Goal: Task Accomplishment & Management: Manage account settings

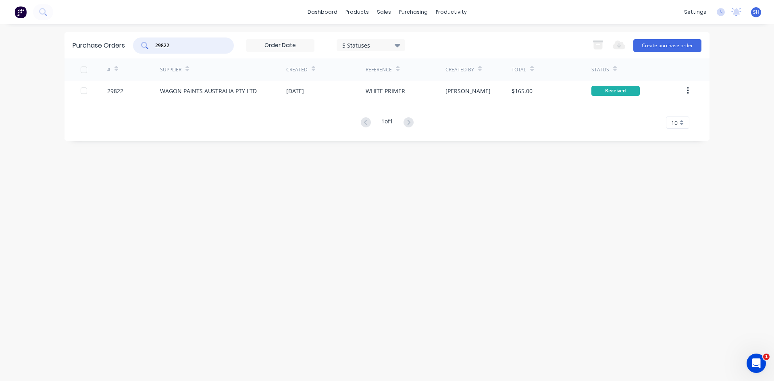
drag, startPoint x: 179, startPoint y: 45, endPoint x: 133, endPoint y: 44, distance: 46.4
click at [133, 44] on div "Purchase Orders 29822 5 Statuses 5 Statuses Export to Excel (XLSX) Create purch…" at bounding box center [386, 45] width 645 height 26
type input "26826"
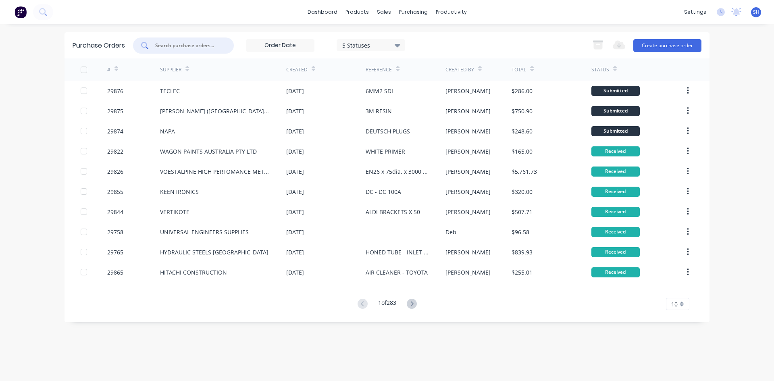
click at [179, 44] on input "text" at bounding box center [187, 45] width 67 height 8
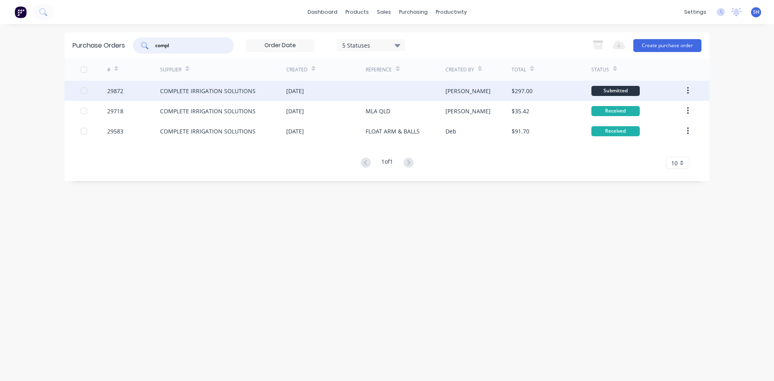
type input "compl"
click at [224, 90] on div "COMPLETE IRRIGATION SOLUTIONS" at bounding box center [207, 91] width 95 height 8
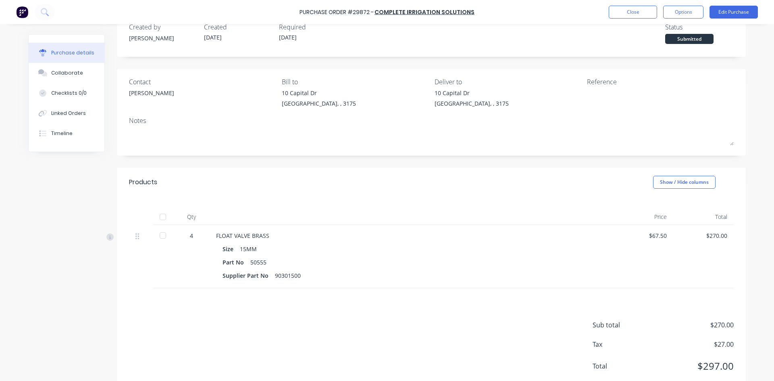
scroll to position [42, 0]
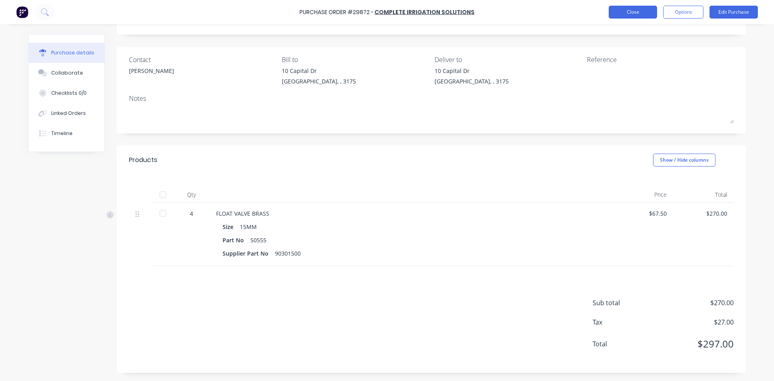
click at [628, 12] on button "Close" at bounding box center [632, 12] width 48 height 13
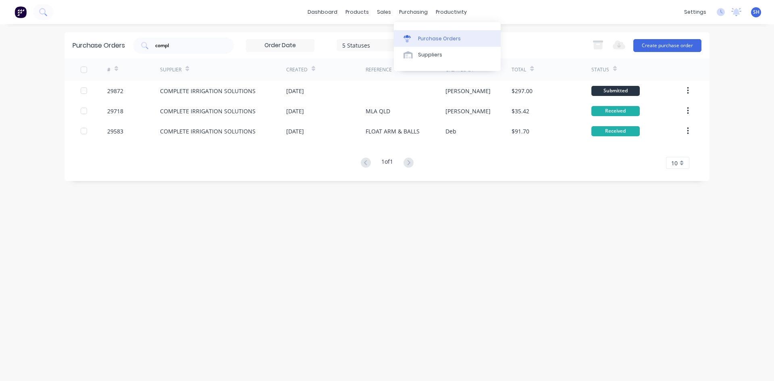
click at [422, 34] on link "Purchase Orders" at bounding box center [447, 38] width 107 height 16
click at [424, 36] on div "Purchase Orders" at bounding box center [439, 38] width 43 height 7
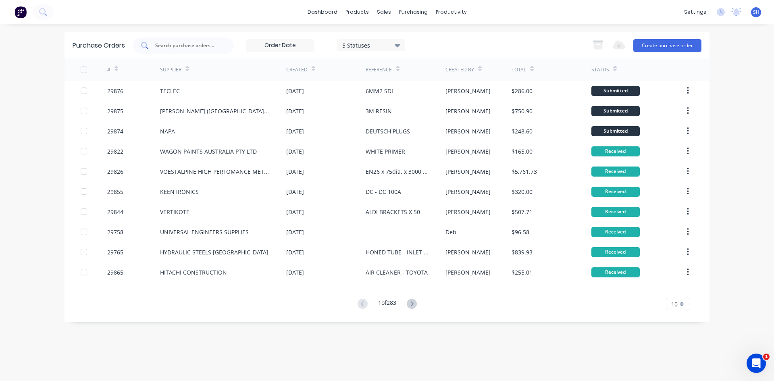
click at [178, 44] on input "text" at bounding box center [187, 45] width 67 height 8
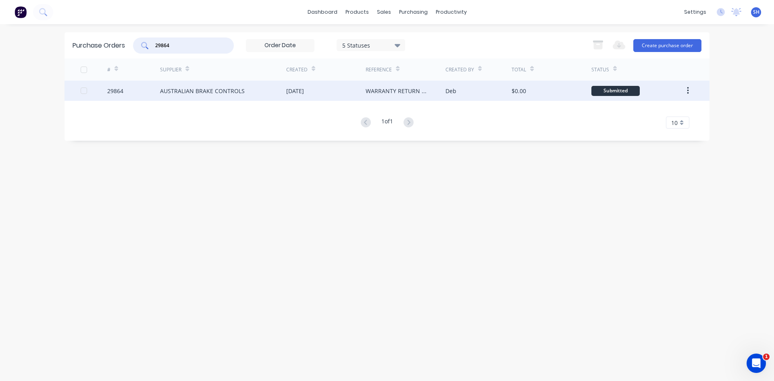
type input "29864"
click at [247, 89] on div "AUSTRALIAN BRAKE CONTROLS" at bounding box center [223, 91] width 126 height 20
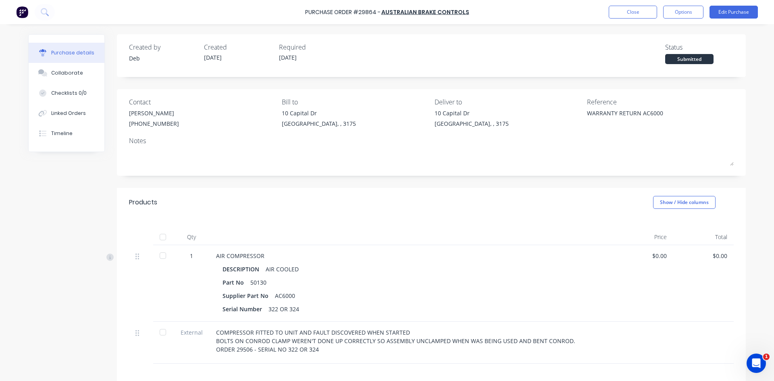
click at [160, 254] on div at bounding box center [163, 255] width 16 height 16
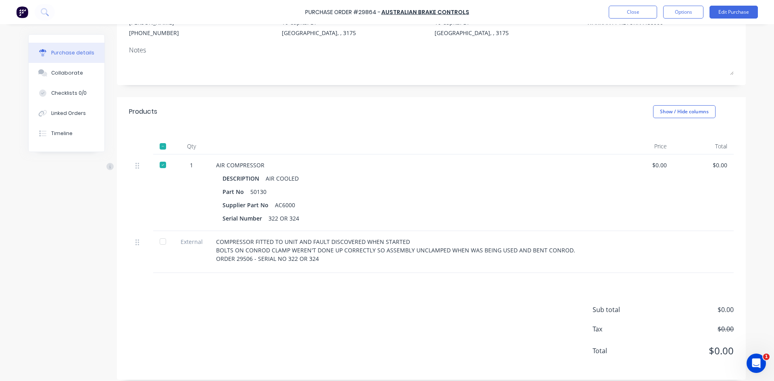
scroll to position [98, 0]
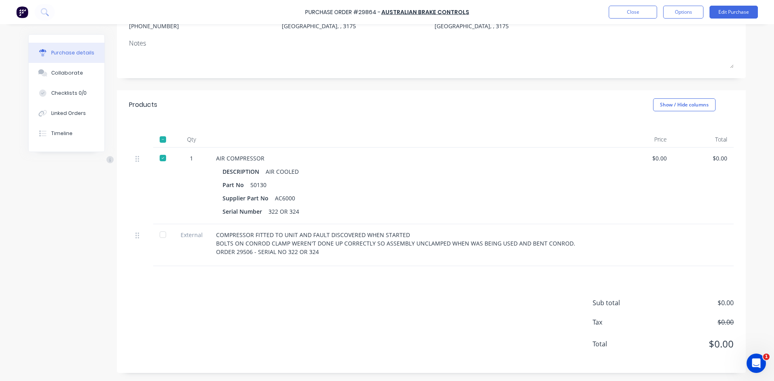
click at [158, 235] on div at bounding box center [163, 234] width 16 height 16
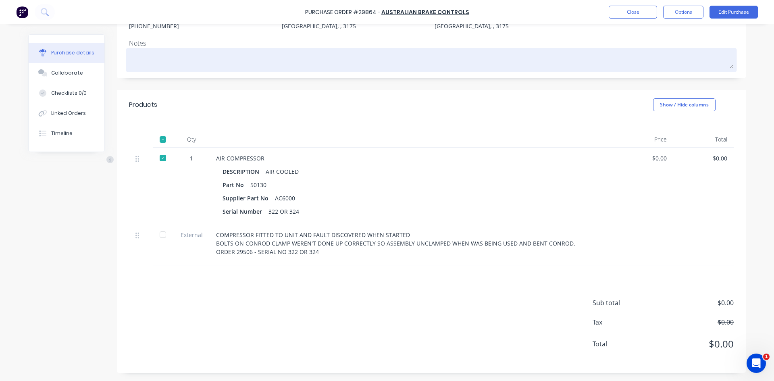
type textarea "x"
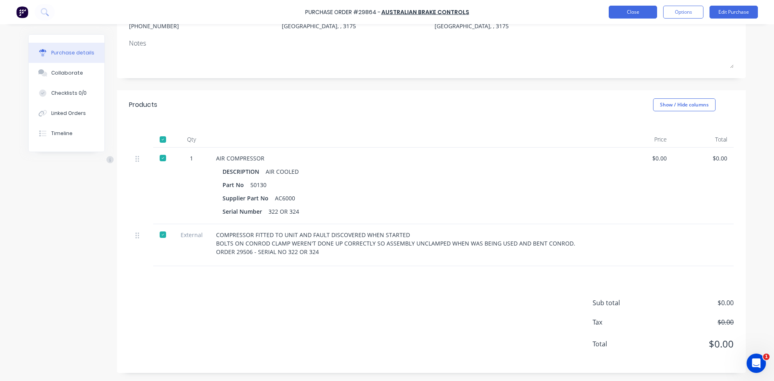
click at [623, 7] on button "Close" at bounding box center [632, 12] width 48 height 13
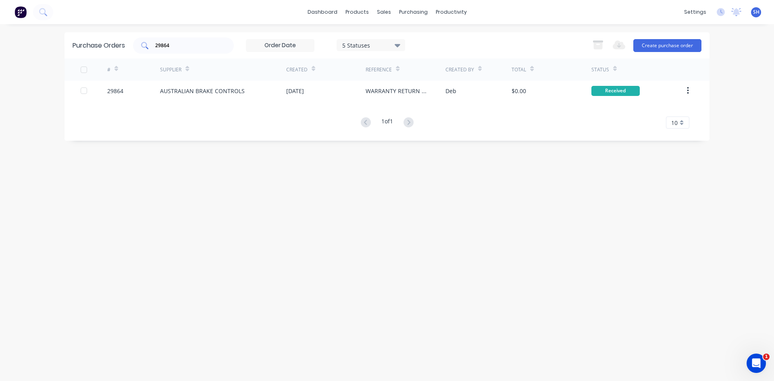
click at [174, 50] on div "29864" at bounding box center [183, 45] width 101 height 16
click at [174, 44] on input "29864" at bounding box center [187, 45] width 67 height 8
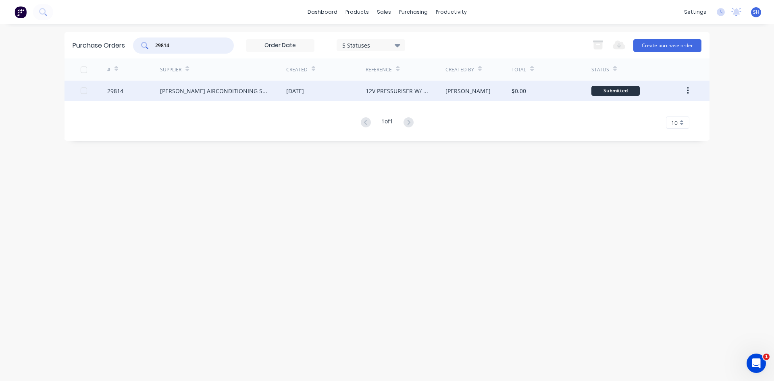
type input "29814"
click at [187, 89] on div "LYONS AIRCONDITIONING SERVICE PTY LTD" at bounding box center [215, 91] width 110 height 8
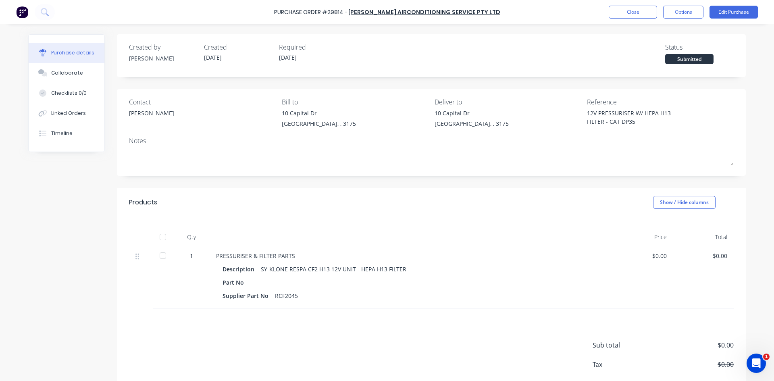
click at [160, 256] on div at bounding box center [163, 255] width 16 height 16
click at [725, 11] on button "Edit Purchase" at bounding box center [733, 12] width 48 height 13
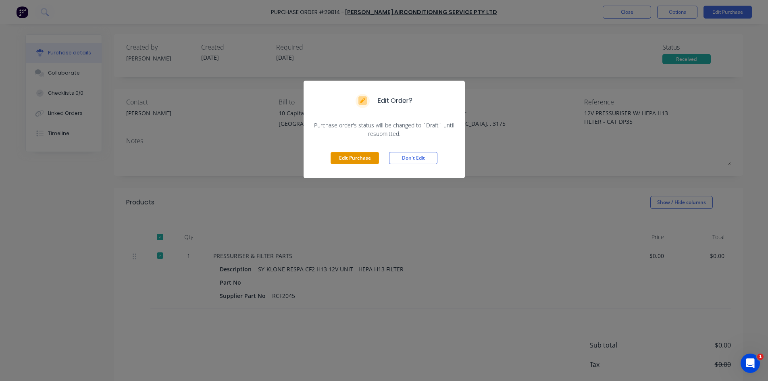
click at [352, 156] on button "Edit Purchase" at bounding box center [354, 158] width 48 height 12
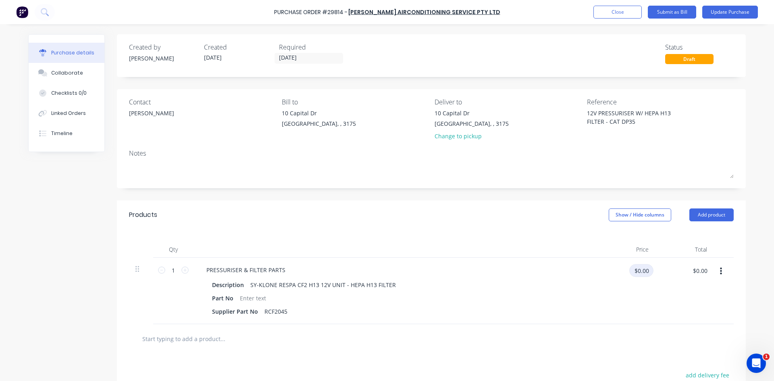
type textarea "x"
click at [640, 272] on input "$0.00" at bounding box center [641, 270] width 24 height 13
type input "1975.68"
type textarea "x"
type input "$1,975.68"
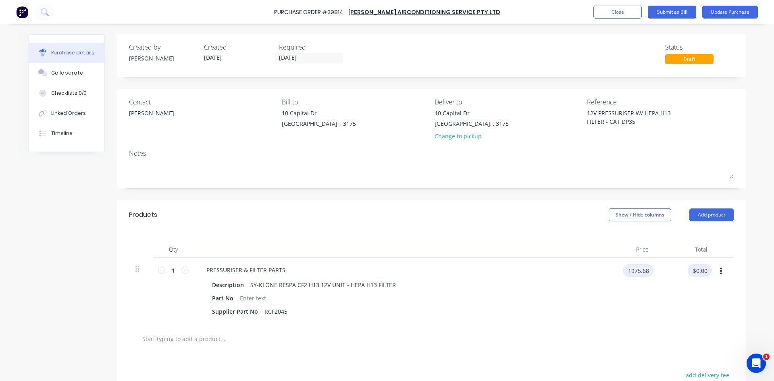
type input "$1,975.68"
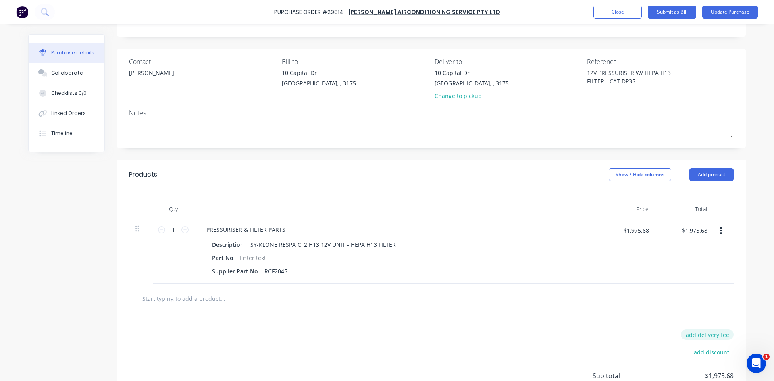
type textarea "x"
click at [687, 333] on button "add delivery fee" at bounding box center [707, 334] width 53 height 10
type input "30.02"
type textarea "x"
type input "$30.02"
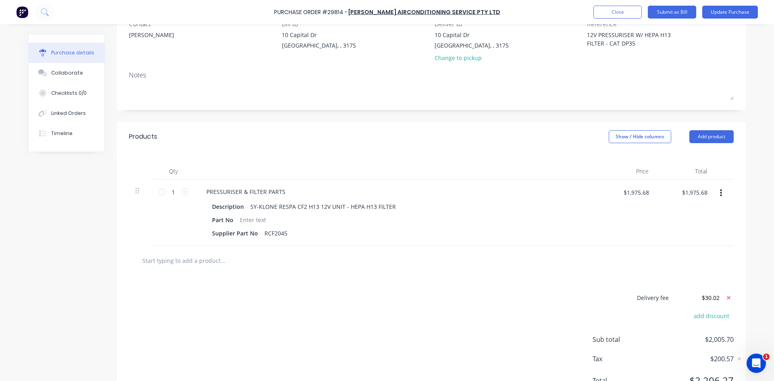
scroll to position [115, 0]
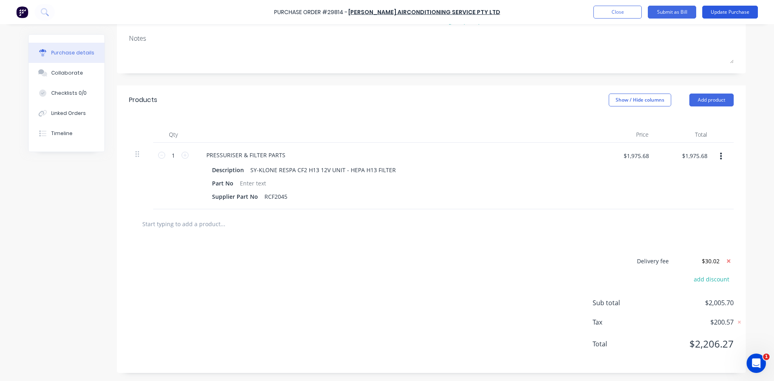
click at [713, 9] on button "Update Purchase" at bounding box center [730, 12] width 56 height 13
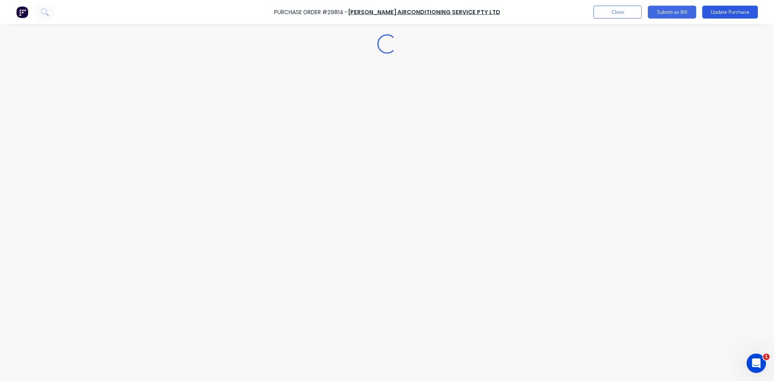
scroll to position [0, 0]
type textarea "x"
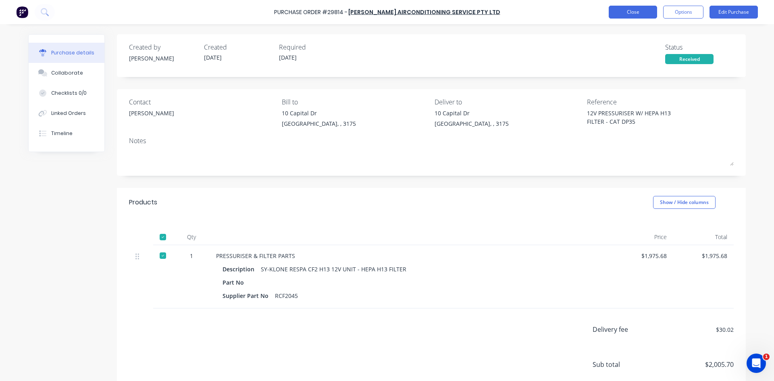
click at [618, 10] on button "Close" at bounding box center [632, 12] width 48 height 13
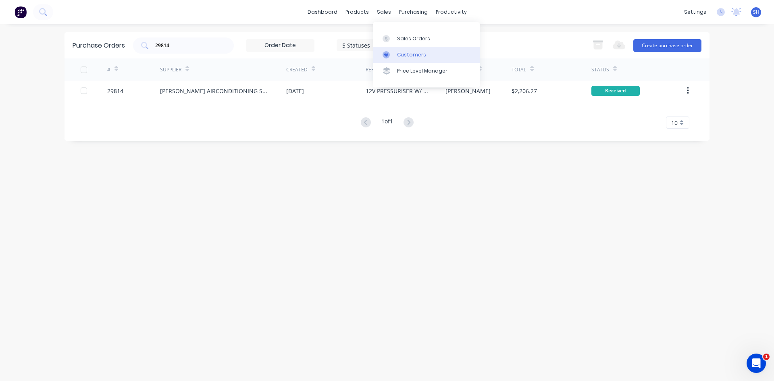
click at [407, 53] on div "Customers" at bounding box center [411, 54] width 29 height 7
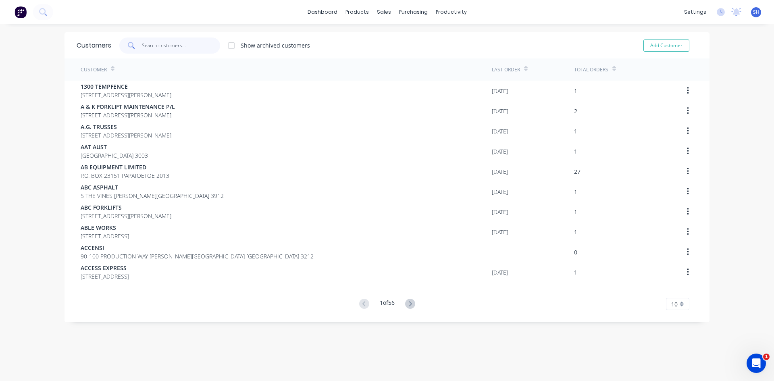
click at [167, 43] on input "text" at bounding box center [181, 45] width 79 height 16
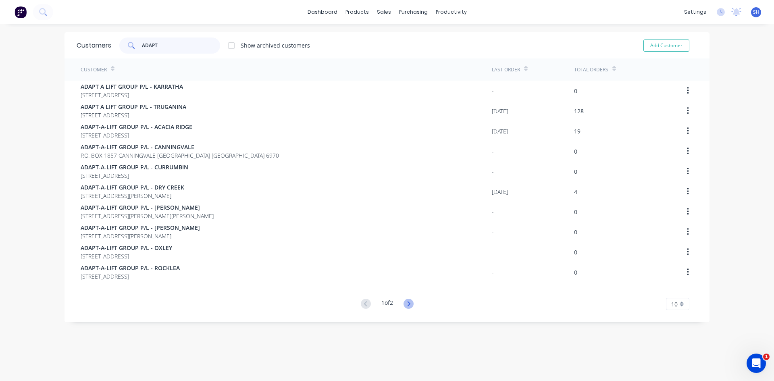
type input "ADAPT"
click at [407, 302] on icon at bounding box center [408, 304] width 10 height 10
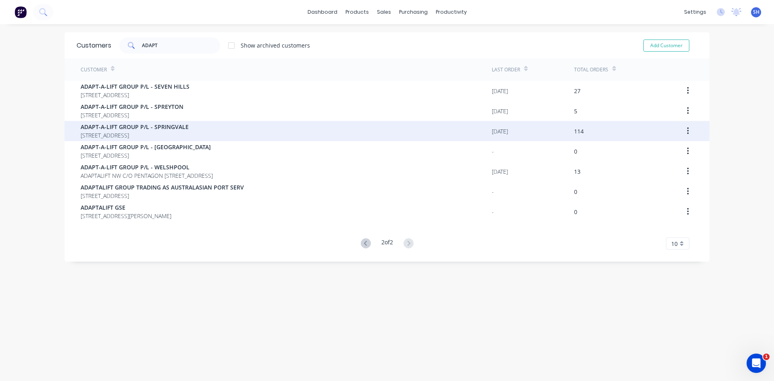
click at [189, 126] on span "ADAPT-A-LIFT GROUP P/L - SPRINGVALE" at bounding box center [135, 126] width 108 height 8
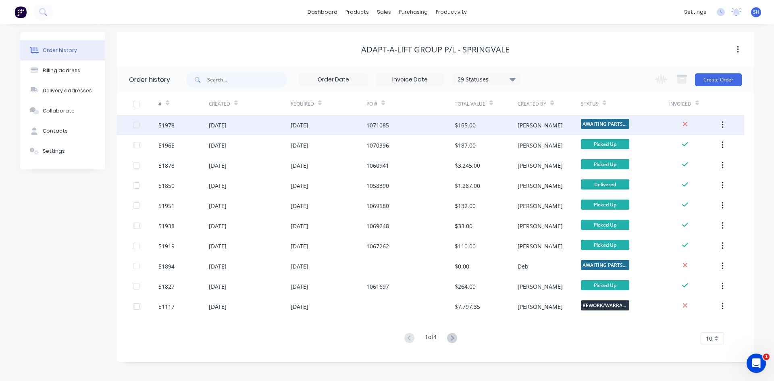
click at [203, 125] on div "51978" at bounding box center [183, 125] width 50 height 20
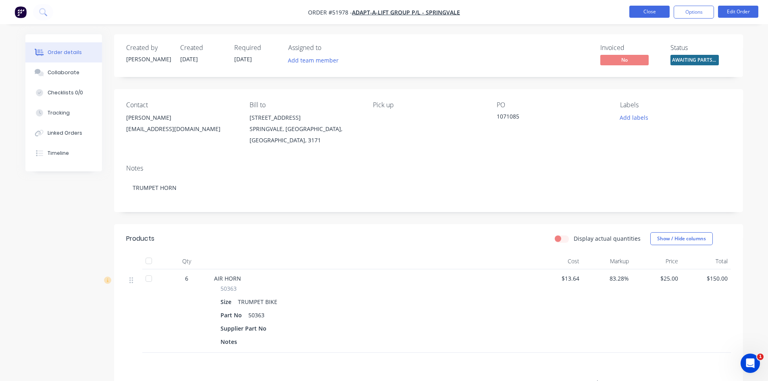
click at [639, 11] on button "Close" at bounding box center [649, 12] width 40 height 12
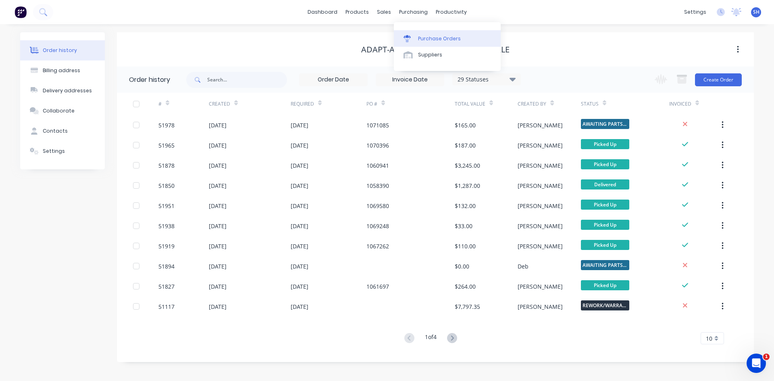
click at [425, 37] on div "Purchase Orders" at bounding box center [439, 38] width 43 height 7
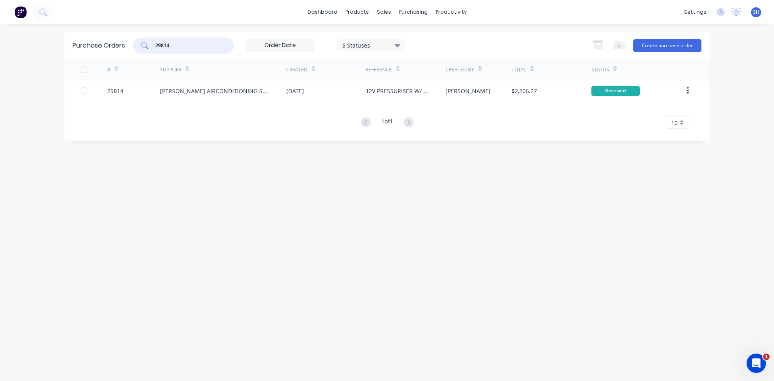
click at [178, 47] on input "29814" at bounding box center [187, 45] width 67 height 8
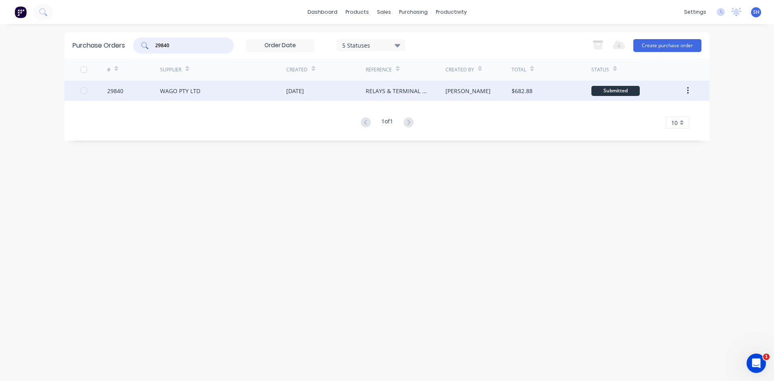
type input "29840"
click at [211, 88] on div "WAGO PTY LTD" at bounding box center [223, 91] width 126 height 20
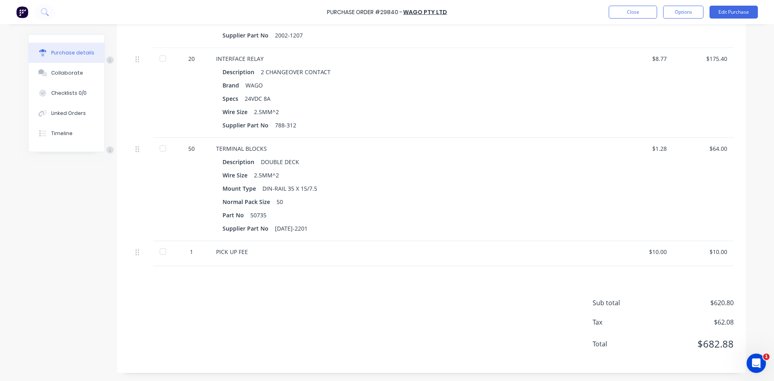
scroll to position [398, 0]
click at [160, 253] on div at bounding box center [163, 251] width 16 height 16
click at [162, 149] on div at bounding box center [163, 148] width 16 height 16
click at [160, 59] on div at bounding box center [163, 58] width 16 height 16
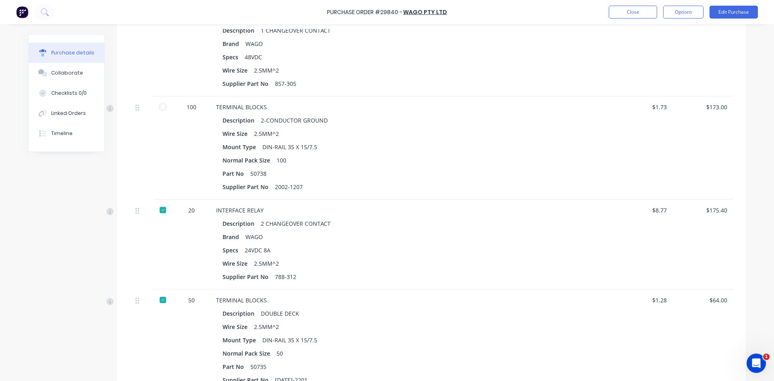
scroll to position [237, 0]
click at [160, 115] on div at bounding box center [163, 108] width 16 height 16
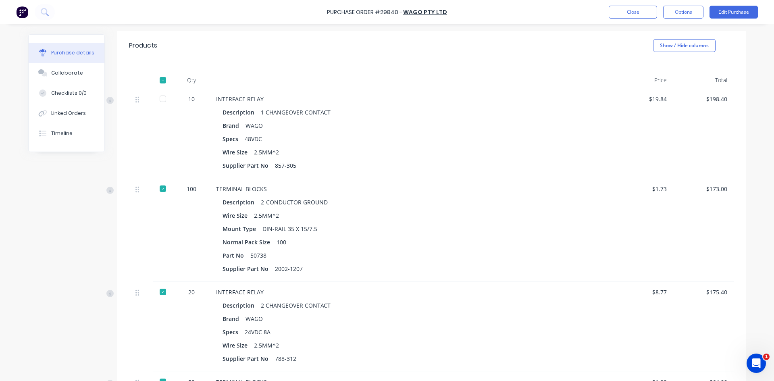
scroll to position [116, 0]
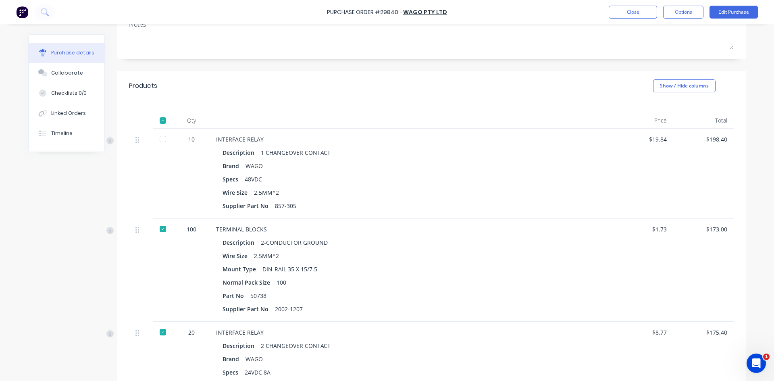
click at [161, 138] on div at bounding box center [163, 139] width 16 height 16
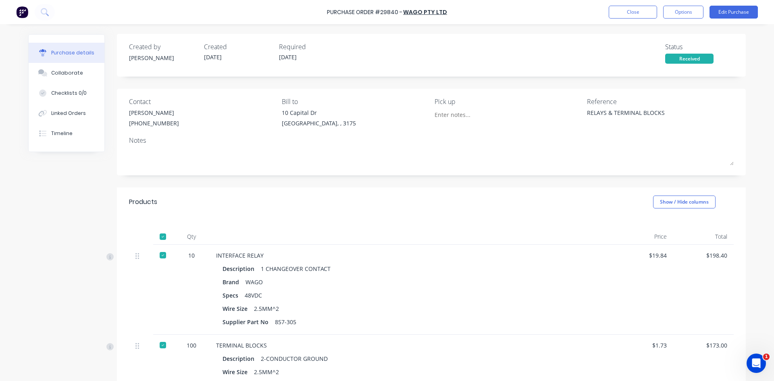
scroll to position [0, 0]
click at [627, 9] on button "Close" at bounding box center [632, 12] width 48 height 13
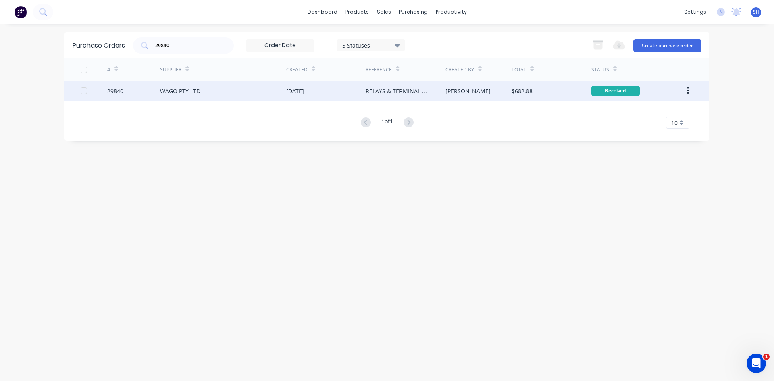
click at [231, 92] on div "WAGO PTY LTD" at bounding box center [223, 91] width 126 height 20
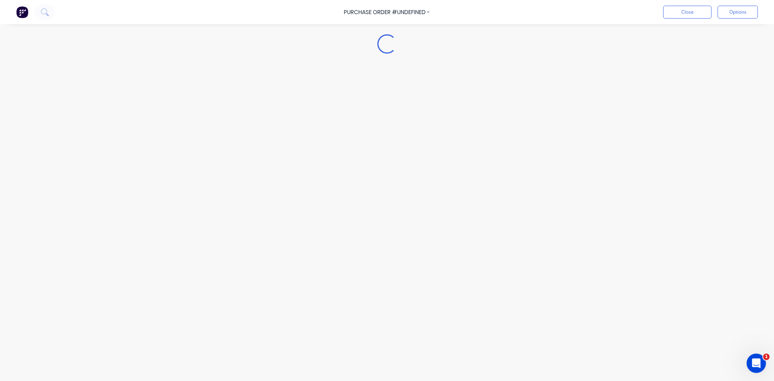
type textarea "x"
